Goal: Task Accomplishment & Management: Manage account settings

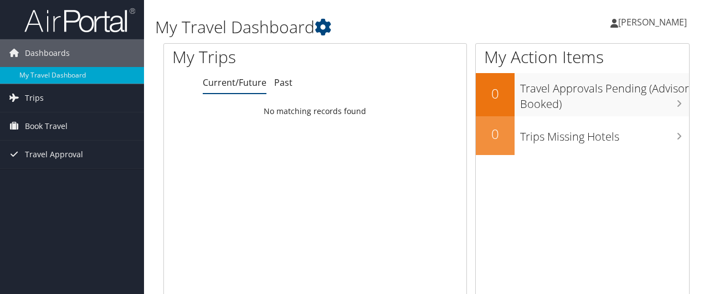
click at [664, 28] on span "[PERSON_NAME]" at bounding box center [652, 22] width 69 height 12
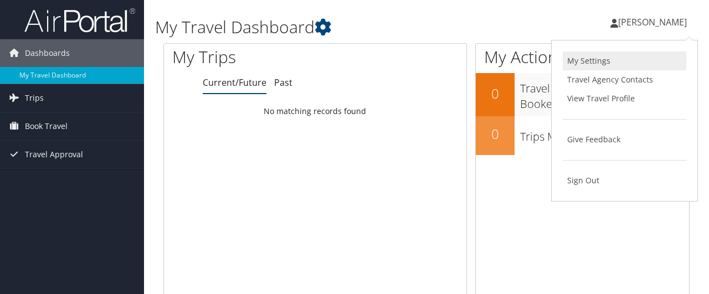
click at [594, 65] on link "My Settings" at bounding box center [625, 61] width 124 height 19
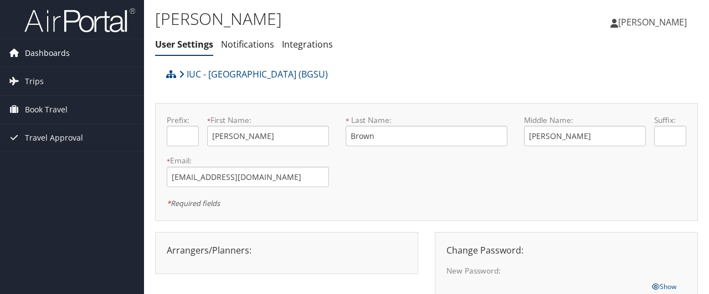
click at [47, 56] on span "Dashboards" at bounding box center [47, 53] width 45 height 28
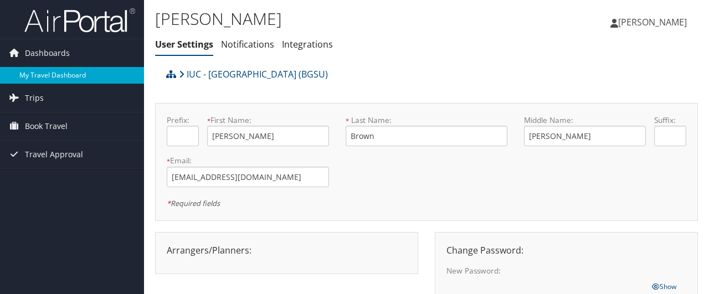
click at [55, 76] on link "My Travel Dashboard" at bounding box center [72, 75] width 144 height 17
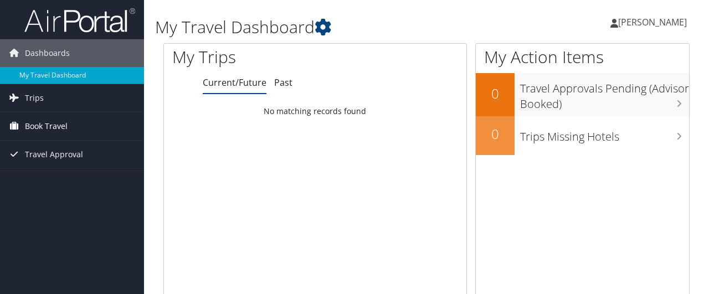
click at [48, 130] on span "Book Travel" at bounding box center [46, 126] width 43 height 28
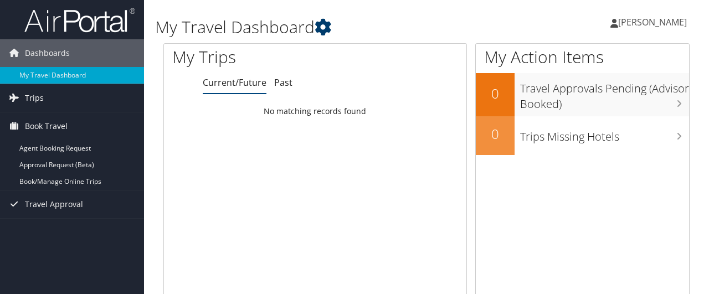
drag, startPoint x: 340, startPoint y: 25, endPoint x: 332, endPoint y: 25, distance: 8.3
click at [339, 25] on h1 "My Travel Dashboard" at bounding box center [336, 27] width 362 height 23
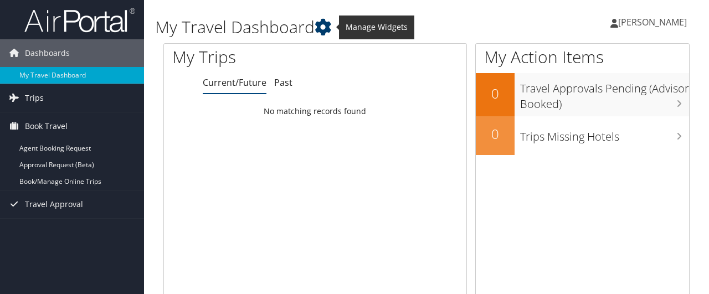
click at [331, 25] on icon at bounding box center [323, 27] width 17 height 17
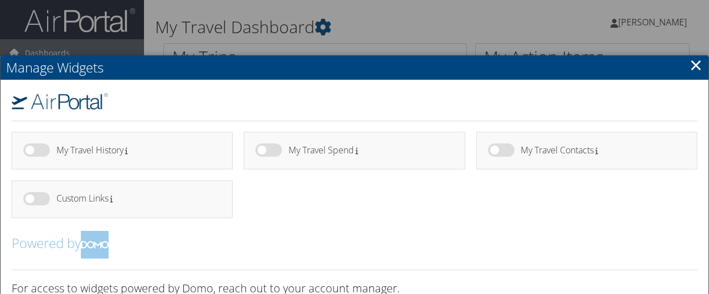
click at [697, 65] on link "×" at bounding box center [696, 65] width 13 height 22
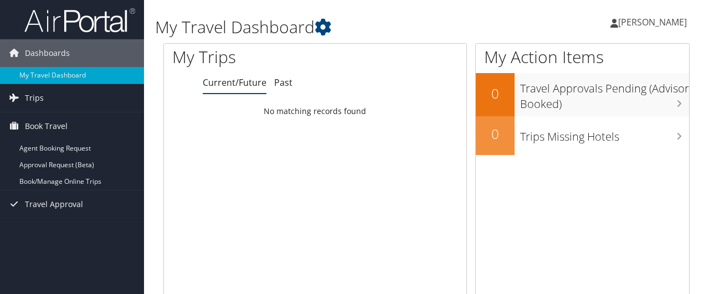
click at [642, 28] on span "[PERSON_NAME]" at bounding box center [652, 22] width 69 height 12
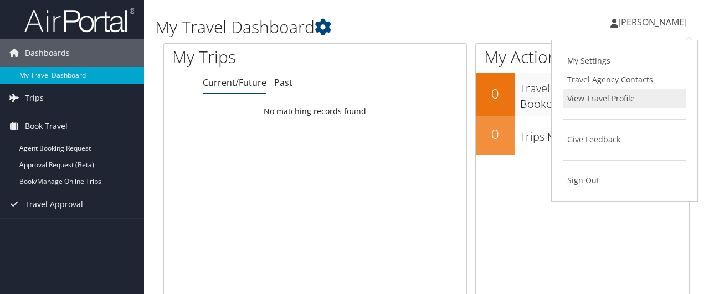
click at [610, 99] on link "View Travel Profile" at bounding box center [625, 98] width 124 height 19
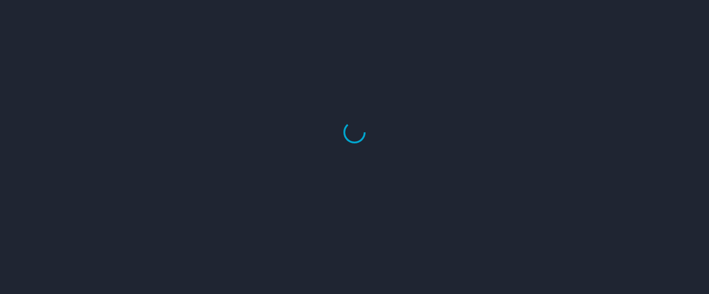
select select "US"
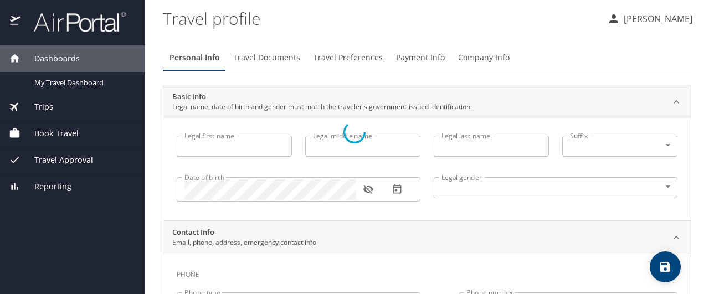
type input "[PERSON_NAME]"
type input "Brown"
type input "[DEMOGRAPHIC_DATA]"
select select "US"
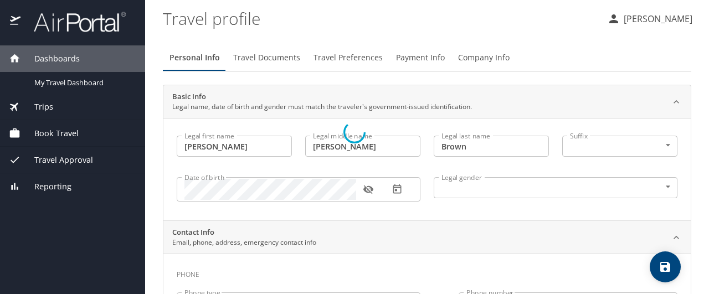
select select "US"
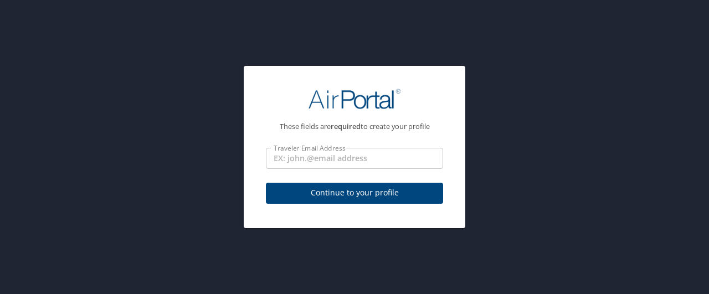
click at [569, 95] on div "These fields are required to create your profile Traveler Email Address Travele…" at bounding box center [354, 147] width 709 height 294
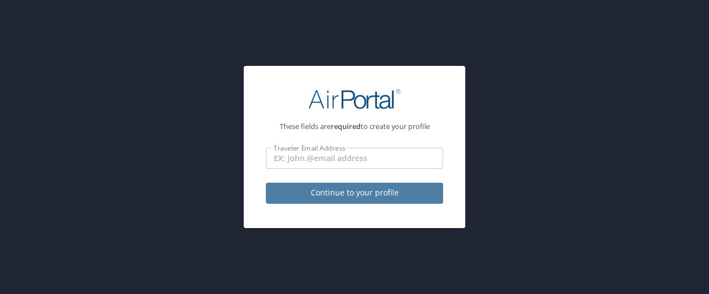
click at [385, 196] on span "Continue to your profile" at bounding box center [355, 193] width 160 height 14
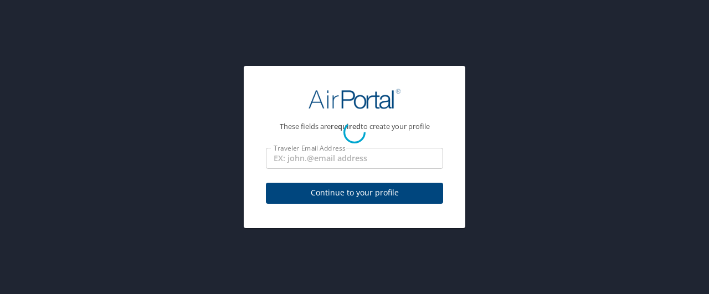
select select "US"
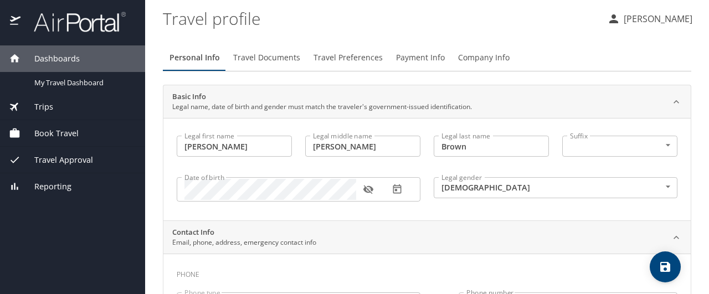
click at [415, 59] on span "Payment Info" at bounding box center [420, 58] width 49 height 14
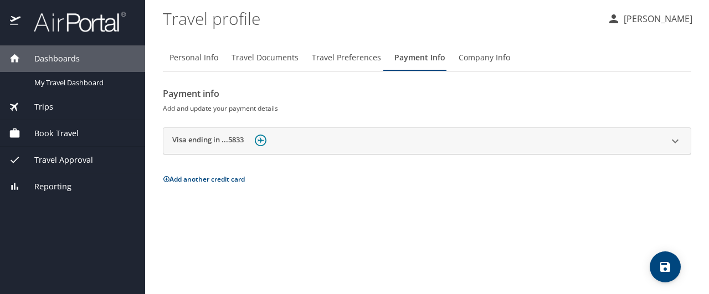
click at [226, 181] on button "Add another credit card" at bounding box center [204, 179] width 82 height 9
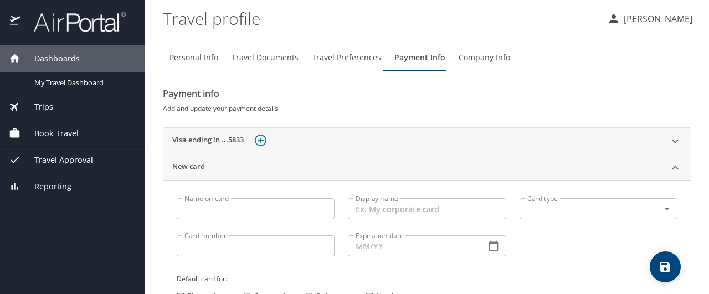
click at [232, 212] on input "Name on card" at bounding box center [256, 208] width 158 height 21
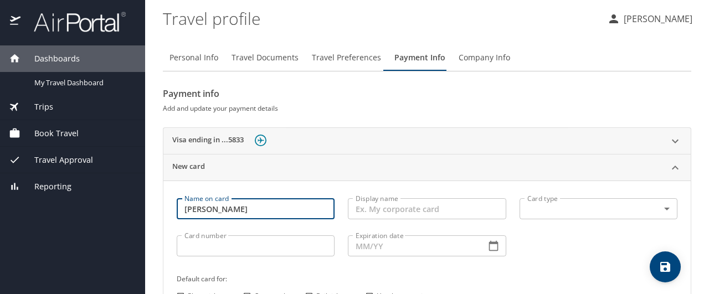
type input "[PERSON_NAME]"
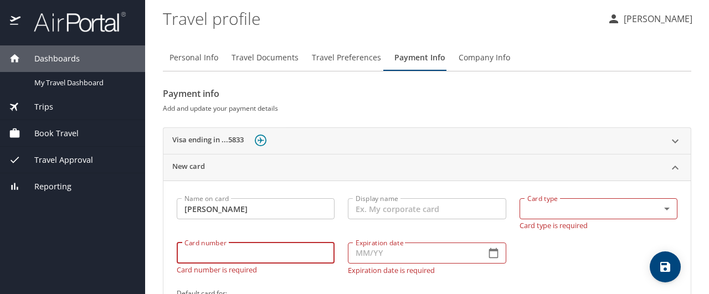
click at [220, 259] on input "Card number" at bounding box center [256, 253] width 158 height 21
type input "[CREDIT_CARD_NUMBER]"
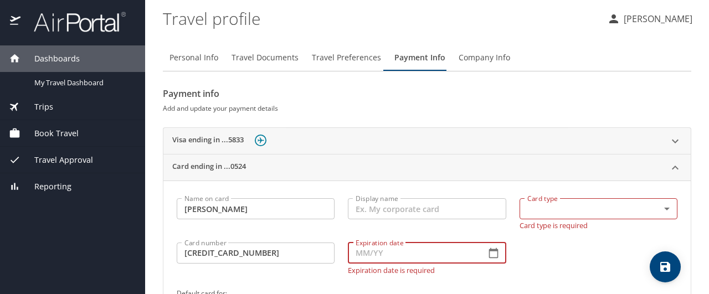
click at [389, 259] on input "Expiration date" at bounding box center [412, 253] width 129 height 21
type input "10/27"
click at [560, 211] on body "Dashboards My Travel Dashboard Trips Current / Future Trips Past Trips Trips Mi…" at bounding box center [354, 147] width 709 height 294
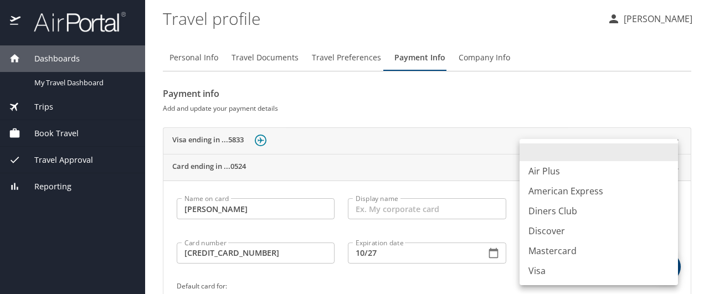
click at [556, 268] on li "Visa" at bounding box center [599, 271] width 158 height 20
type input "VI"
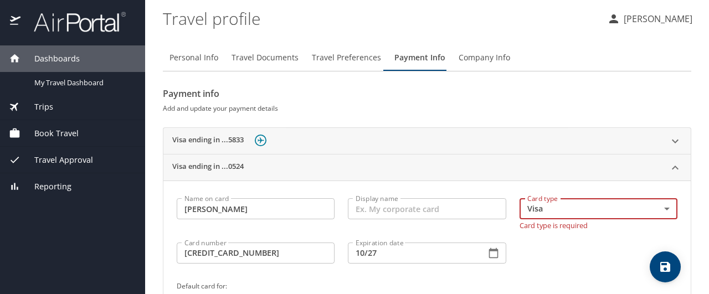
click at [561, 227] on div "Card type Visa VI Card type Card type is required" at bounding box center [598, 214] width 171 height 44
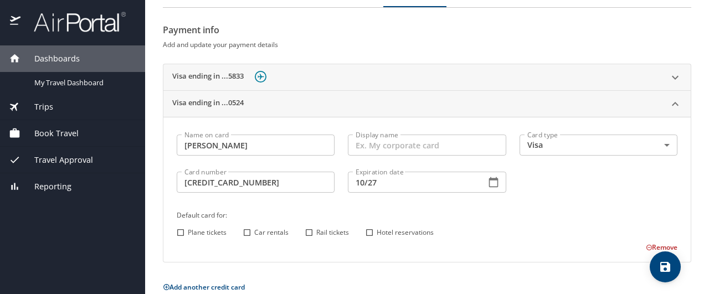
scroll to position [80, 0]
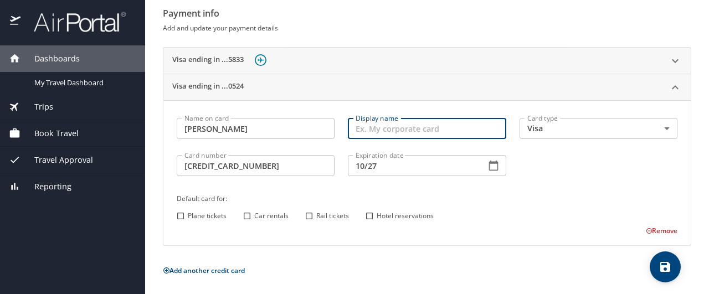
click at [366, 130] on input "Display name" at bounding box center [427, 128] width 158 height 21
type input "MBS"
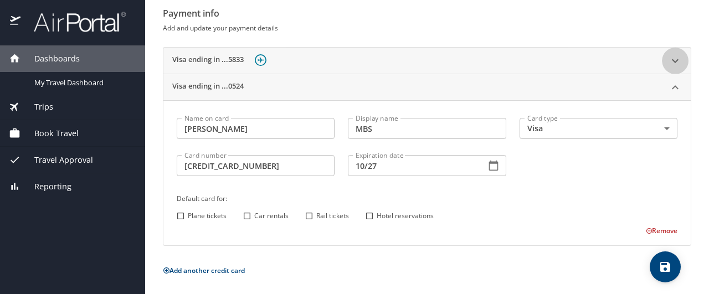
click at [678, 60] on icon at bounding box center [675, 61] width 7 height 4
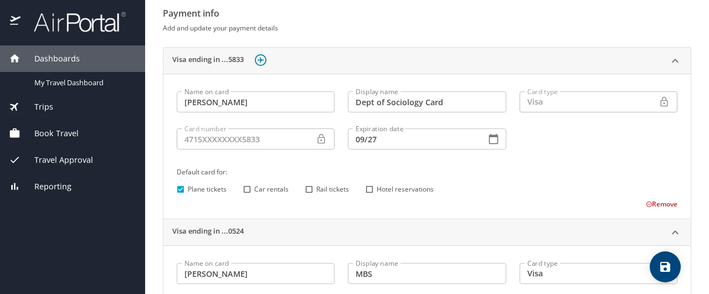
click at [658, 205] on button "Remove" at bounding box center [662, 204] width 32 height 9
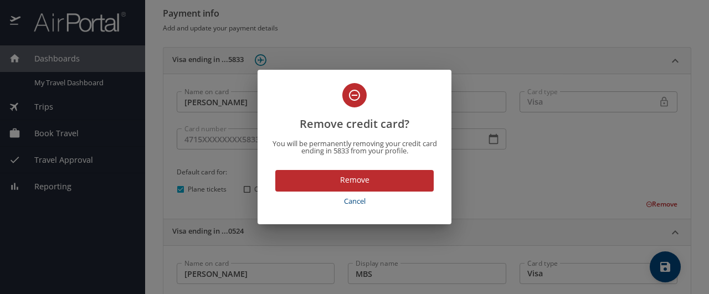
click at [377, 185] on span "Remove" at bounding box center [354, 180] width 141 height 14
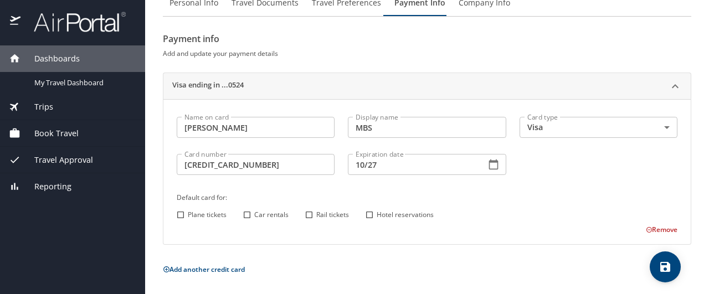
scroll to position [54, 0]
click at [51, 141] on div "Book Travel" at bounding box center [72, 133] width 145 height 27
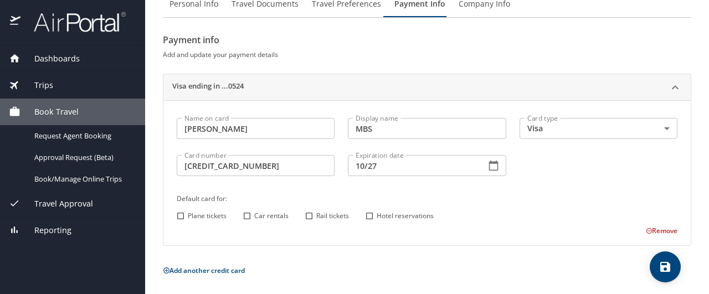
click at [57, 115] on span "Book Travel" at bounding box center [50, 112] width 58 height 12
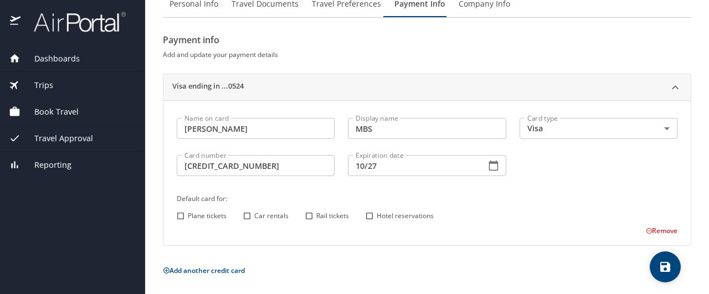
click at [57, 115] on span "Book Travel" at bounding box center [50, 112] width 58 height 12
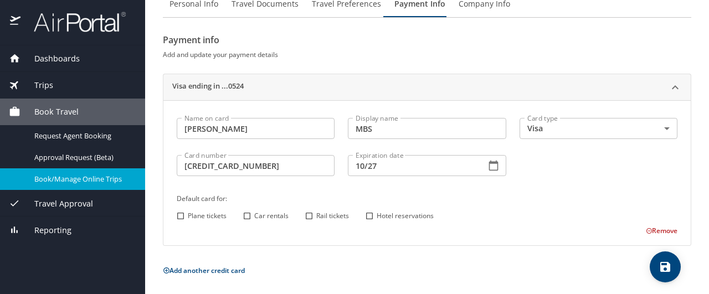
click at [89, 182] on span "Book/Manage Online Trips" at bounding box center [83, 179] width 98 height 11
